Goal: Find specific page/section: Find specific page/section

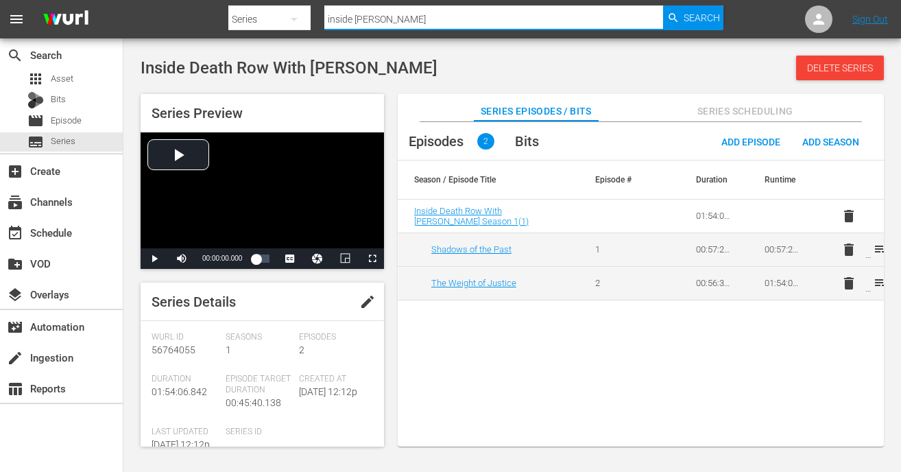
drag, startPoint x: 386, startPoint y: 20, endPoint x: 300, endPoint y: 16, distance: 85.8
click at [300, 16] on div "Search By Series Search ID, Title, Description, Keywords, or Category inside tr…" at bounding box center [476, 19] width 496 height 33
type input "[GEOGRAPHIC_DATA]"
click at [694, 12] on span "Search" at bounding box center [702, 17] width 36 height 25
drag, startPoint x: 396, startPoint y: 19, endPoint x: 287, endPoint y: 3, distance: 109.5
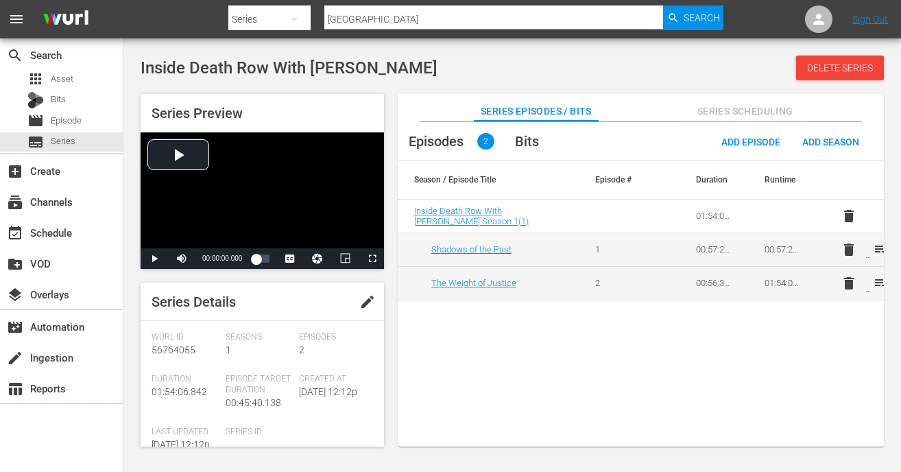
click at [287, 3] on div "Search By Series Search ID, Title, Description, Keywords, or Category [GEOGRAPH…" at bounding box center [476, 19] width 496 height 33
type input "/"
type input "X"
type input "COMMANDO"
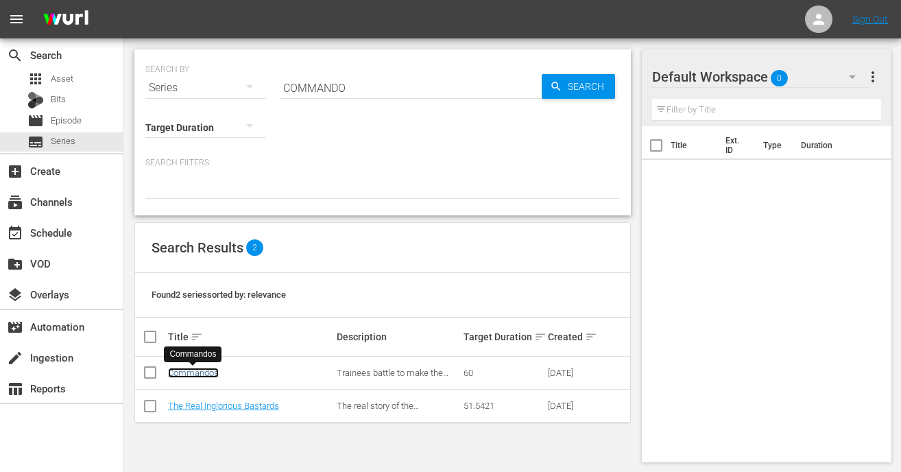
click at [202, 370] on link "Commandos" at bounding box center [193, 373] width 51 height 10
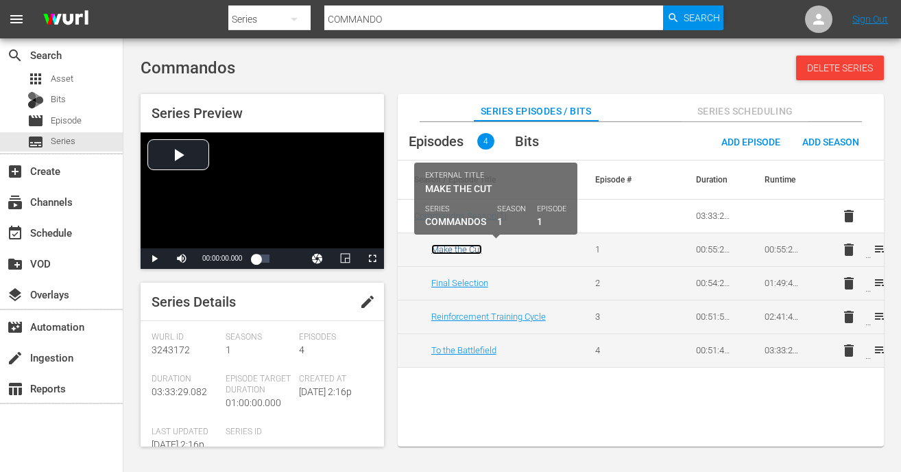
click at [464, 246] on link "Make the Cut" at bounding box center [456, 249] width 51 height 10
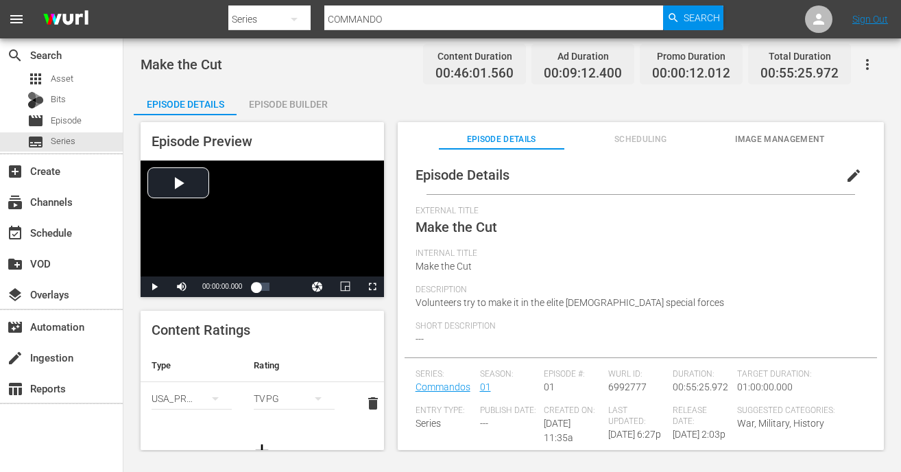
click at [355, 56] on div "Make the Cut Content Duration 00:46:01.560 Ad Duration 00:09:12.400 Promo Durat…" at bounding box center [512, 64] width 743 height 31
